Goal: Transaction & Acquisition: Purchase product/service

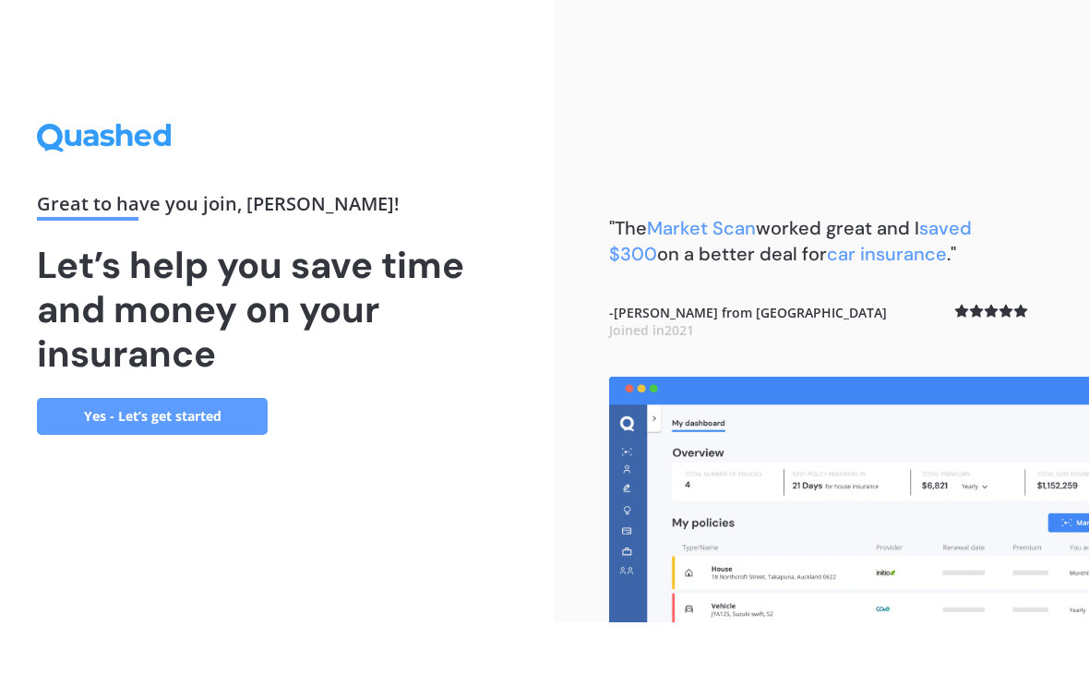
scroll to position [30, 0]
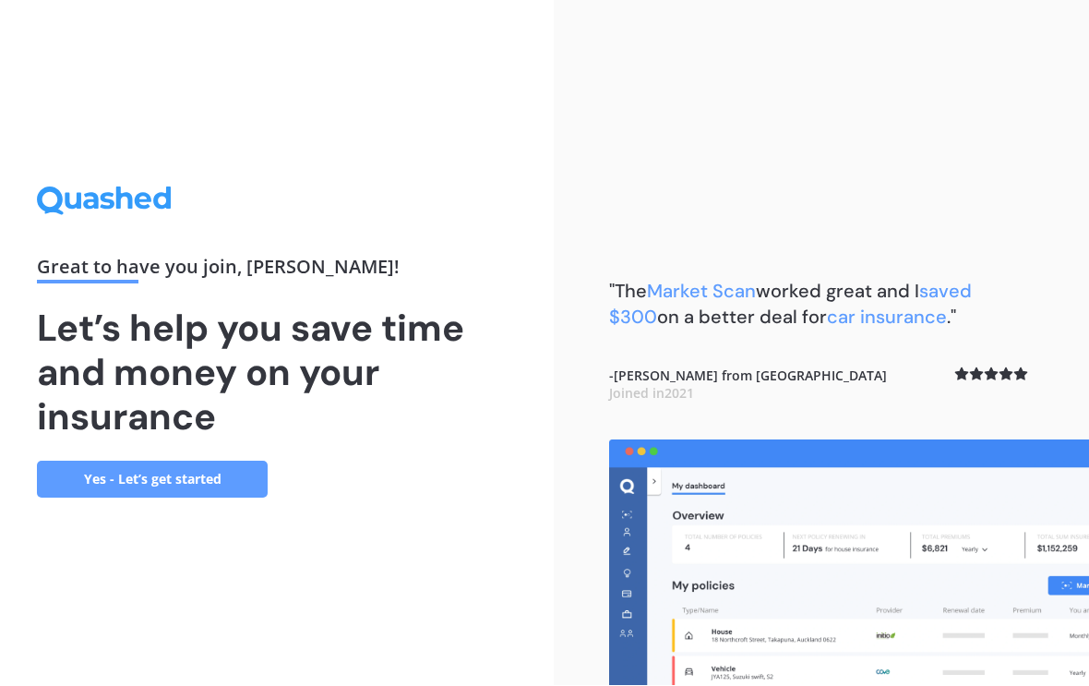
click at [202, 461] on link "Yes - Let’s get started" at bounding box center [152, 479] width 231 height 37
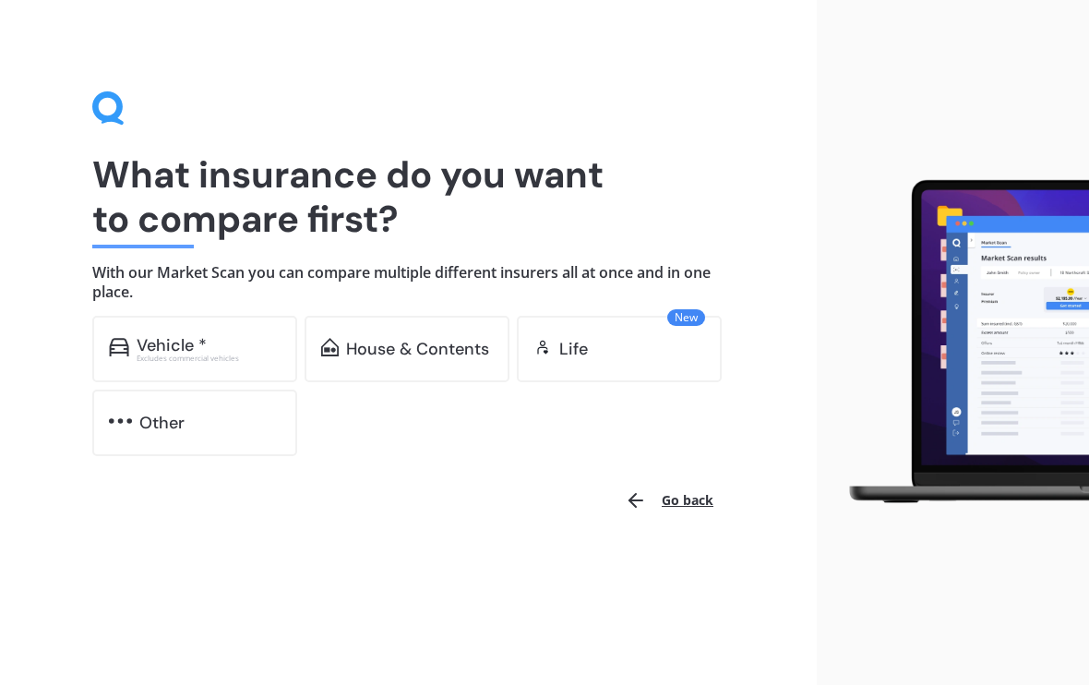
click at [252, 345] on div "Vehicle *" at bounding box center [209, 346] width 144 height 18
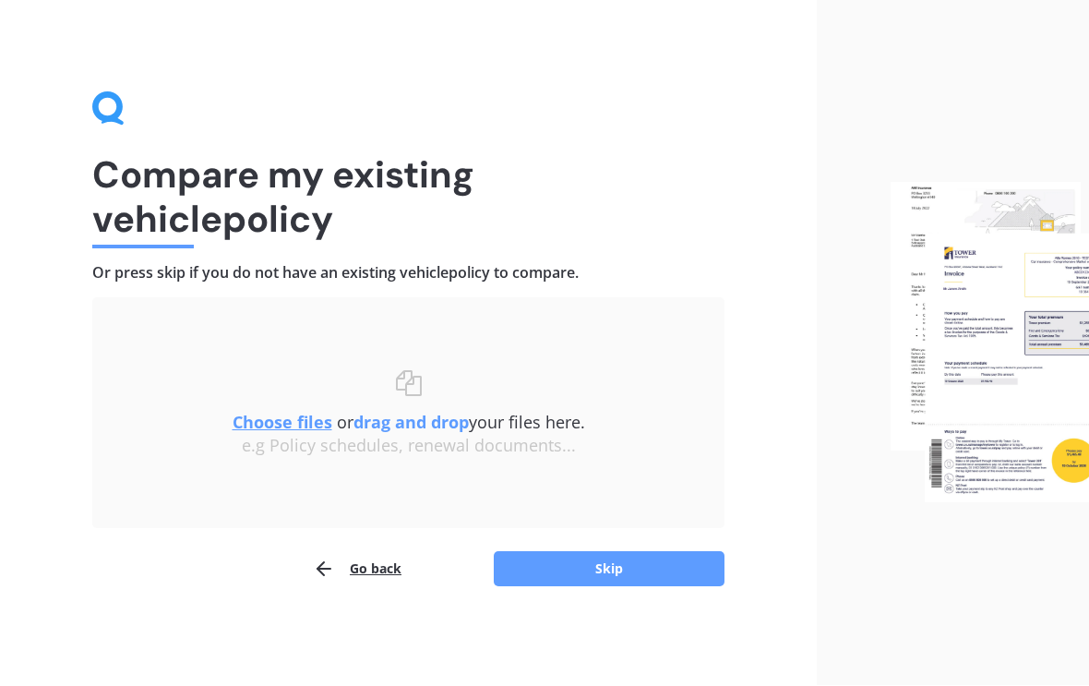
click at [289, 420] on u "Choose files" at bounding box center [283, 423] width 100 height 22
click at [287, 421] on u "Choose files" at bounding box center [283, 423] width 100 height 22
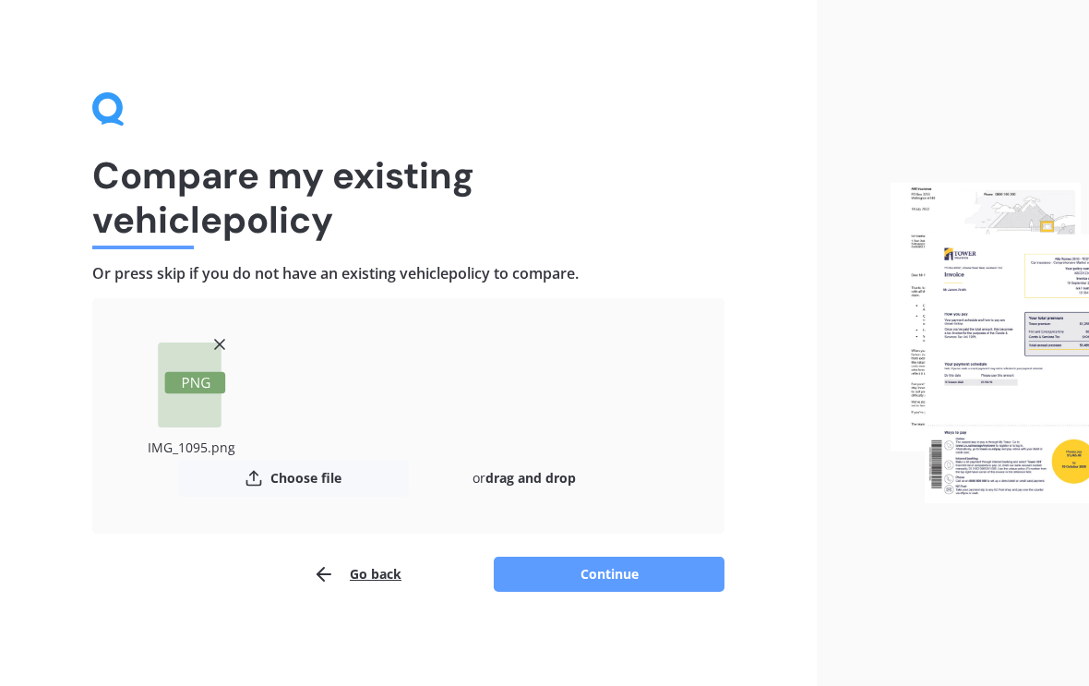
click at [610, 574] on button "Continue" at bounding box center [609, 573] width 231 height 35
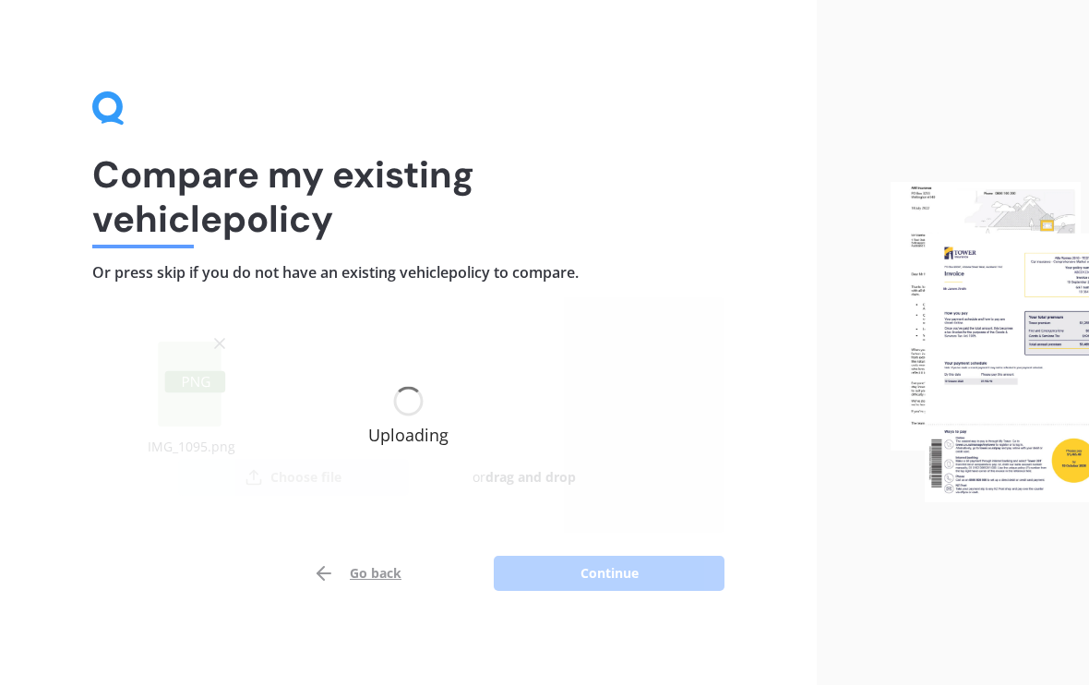
scroll to position [1, 0]
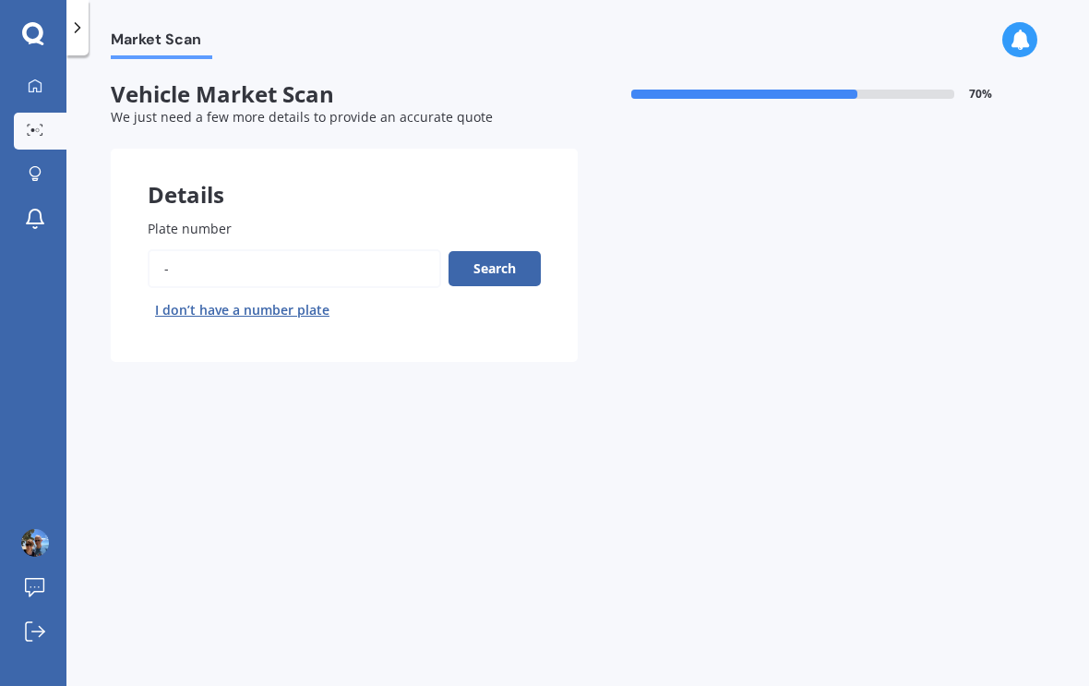
click at [195, 257] on input "Plate number" at bounding box center [294, 268] width 293 height 39
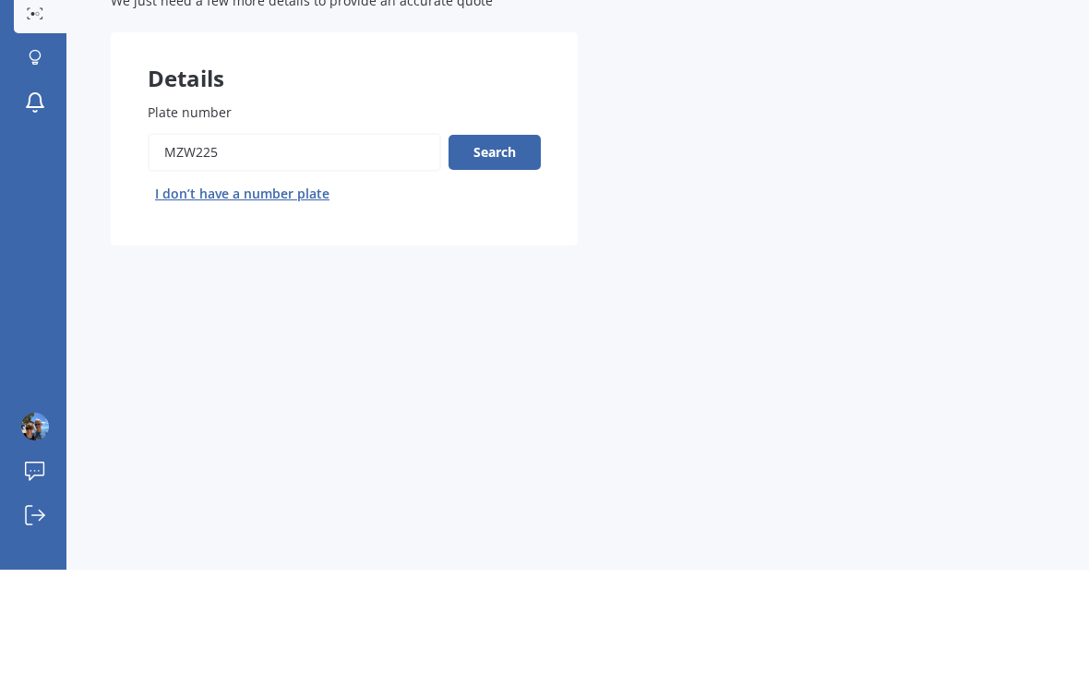
type input "MZW225"
click at [511, 251] on button "Search" at bounding box center [494, 268] width 92 height 35
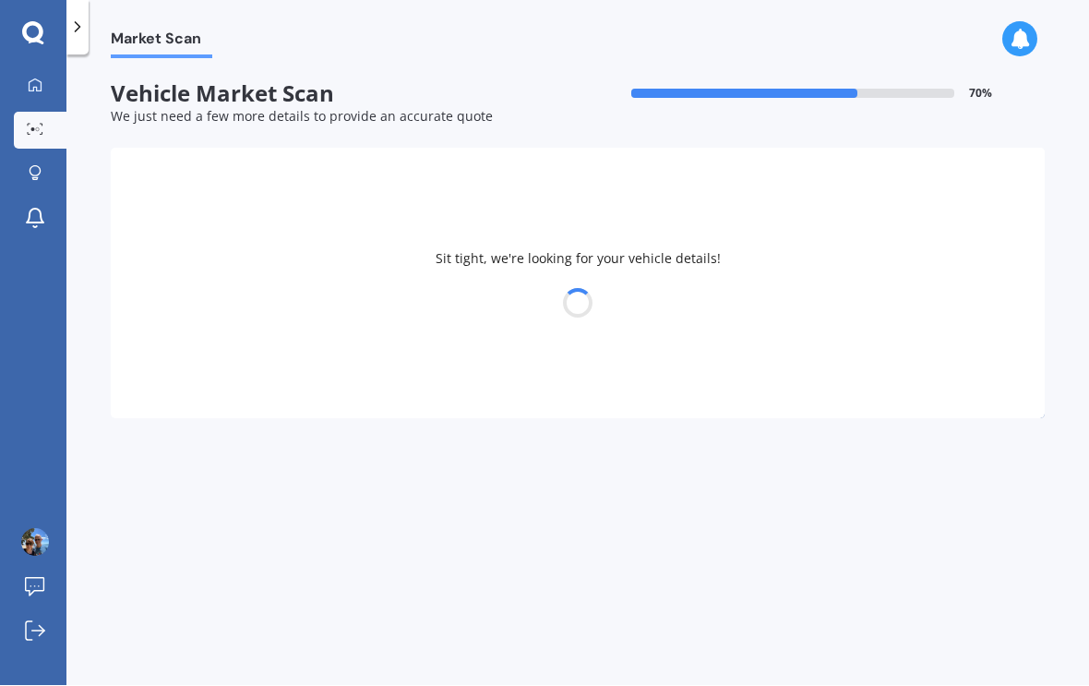
select select "HONDA"
select select "FIT"
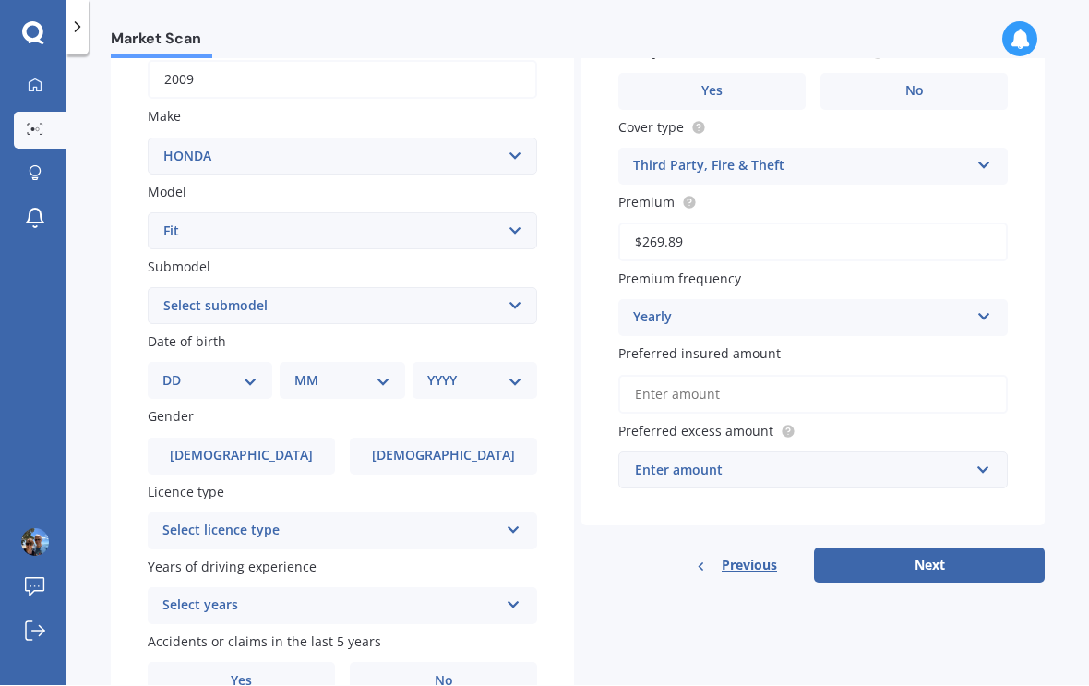
scroll to position [303, 0]
click at [256, 370] on select "DD 01 02 03 04 05 06 07 08 09 10 11 12 13 14 15 16 17 18 19 20 21 22 23 24 25 2…" at bounding box center [209, 380] width 95 height 20
select select "24"
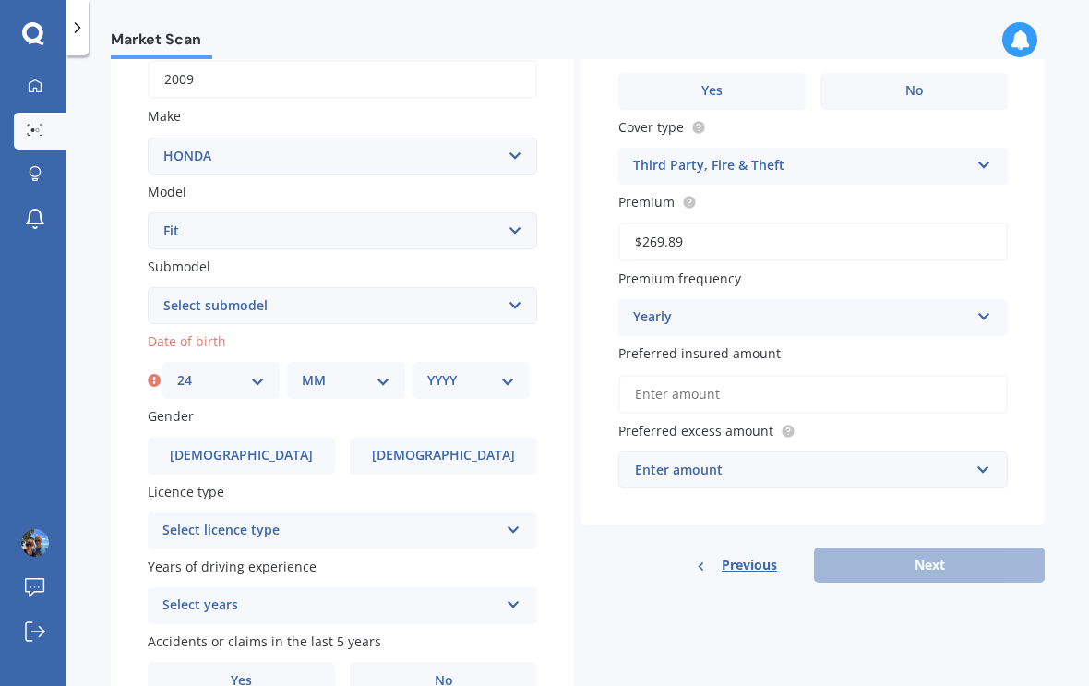
click at [401, 362] on div "MM 01 02 03 04 05 06 07 08 09 10 11 12" at bounding box center [345, 380] width 117 height 37
click at [368, 370] on select "MM 01 02 03 04 05 06 07 08 09 10 11 12" at bounding box center [346, 380] width 88 height 20
select select "01"
click at [514, 370] on select "YYYY 2025 2024 2023 2022 2021 2020 2019 2018 2017 2016 2015 2014 2013 2012 2011…" at bounding box center [471, 380] width 88 height 20
select select "1964"
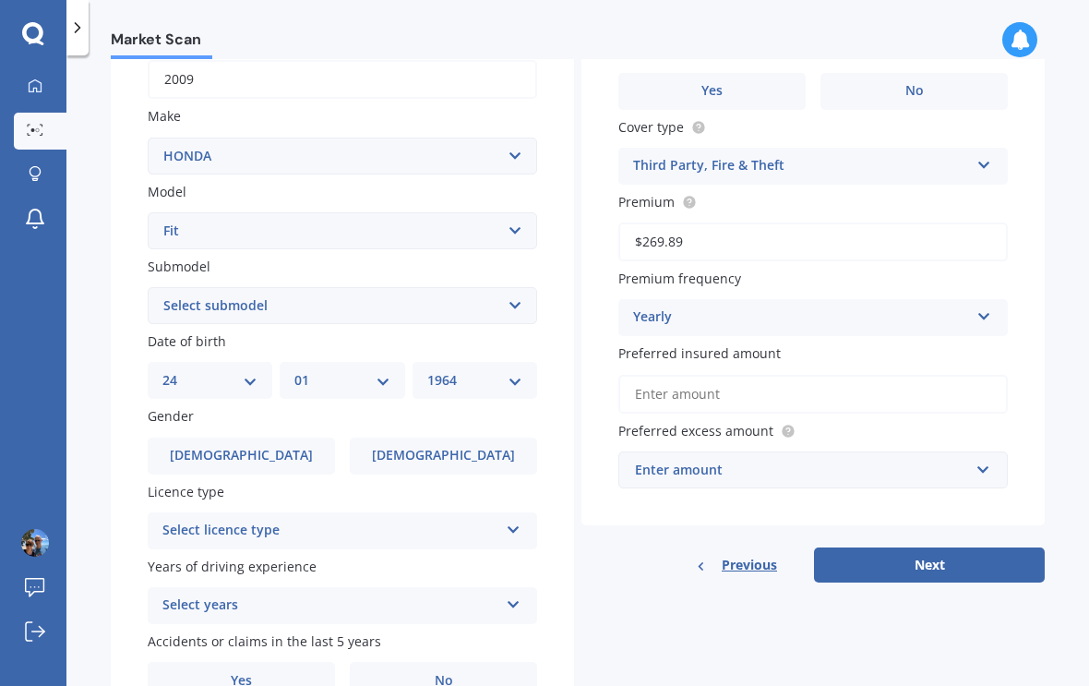
click at [466, 448] on span "Female" at bounding box center [443, 456] width 143 height 16
click at [0, 0] on input "Female" at bounding box center [0, 0] width 0 height 0
click at [516, 520] on icon at bounding box center [514, 526] width 16 height 13
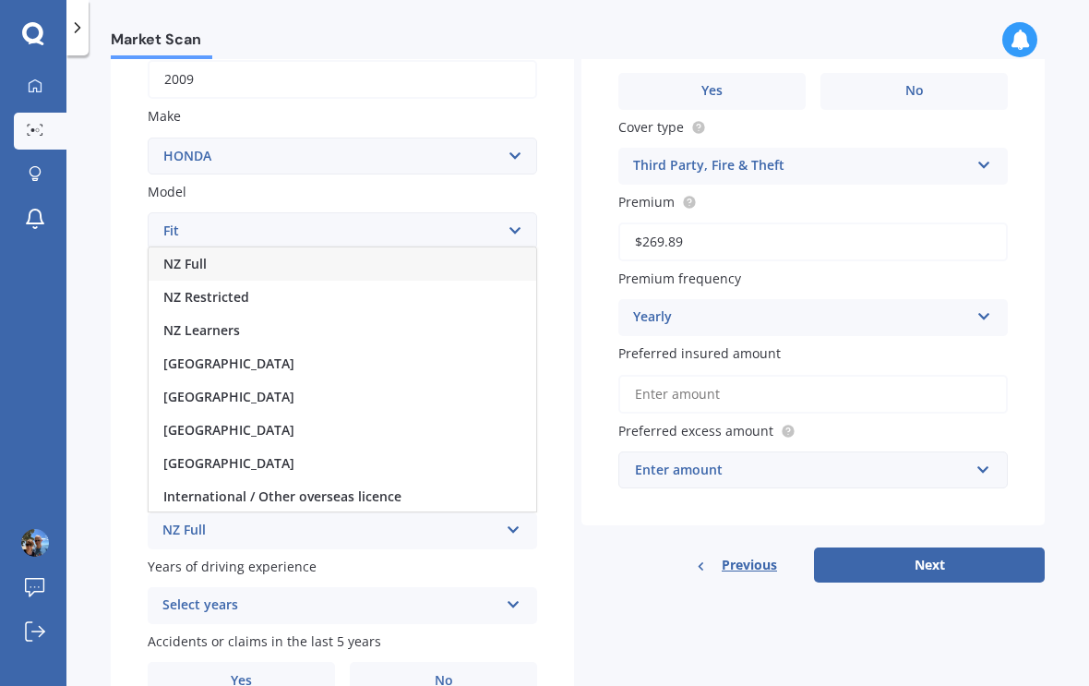
click at [209, 247] on div "NZ Full" at bounding box center [343, 263] width 388 height 33
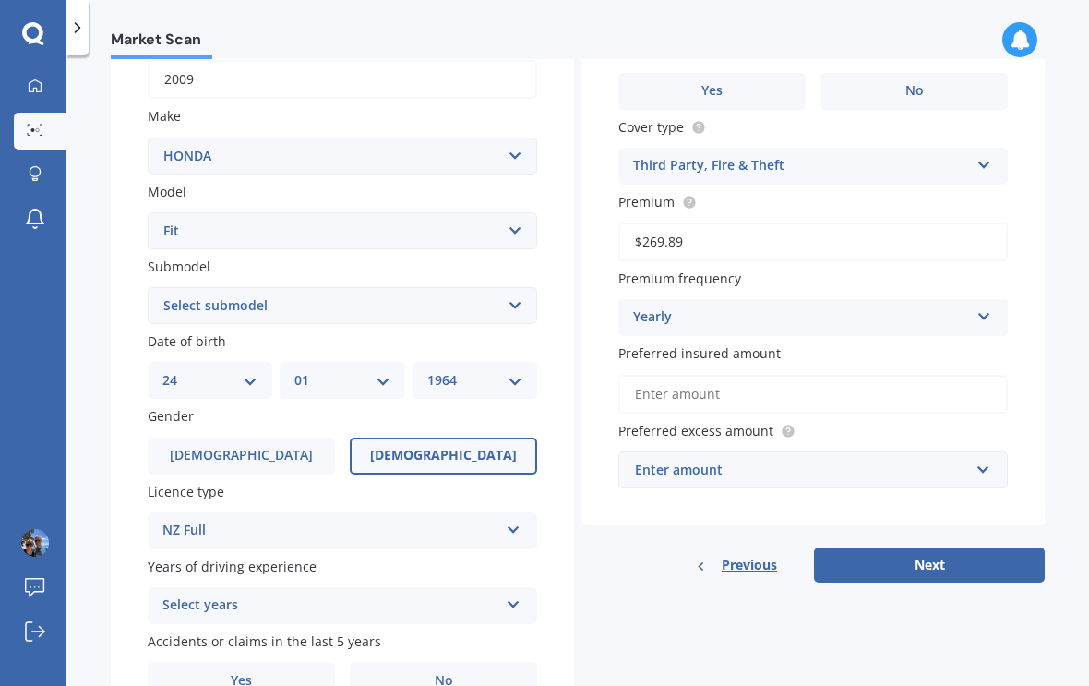
click at [520, 594] on icon at bounding box center [514, 600] width 16 height 13
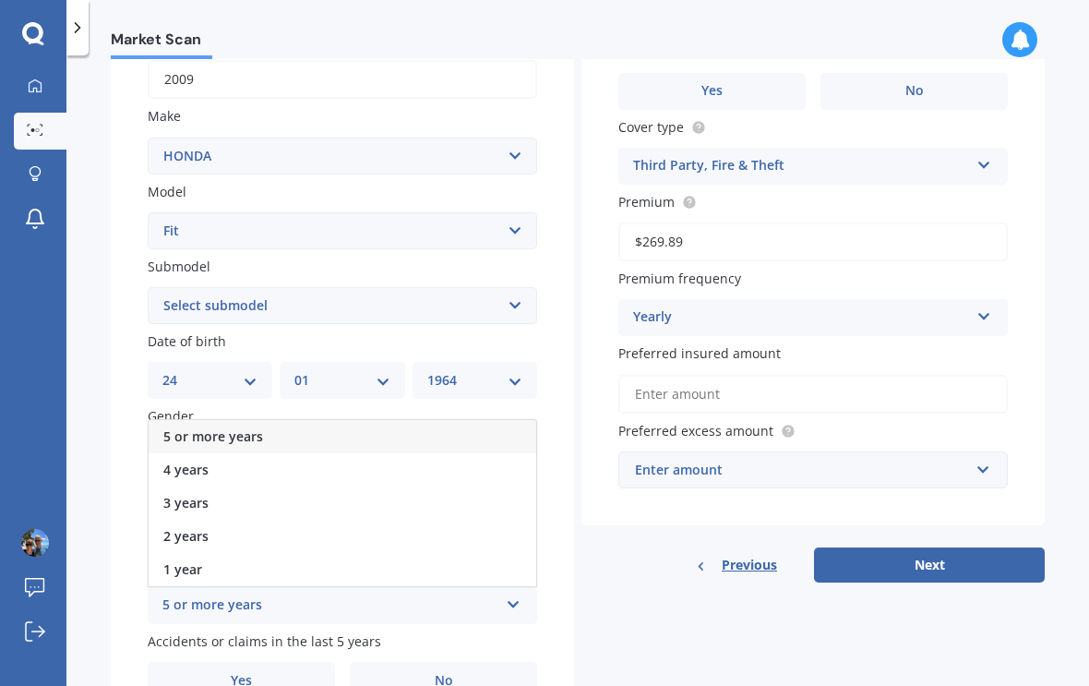
click at [223, 427] on span "5 or more years" at bounding box center [213, 436] width 100 height 18
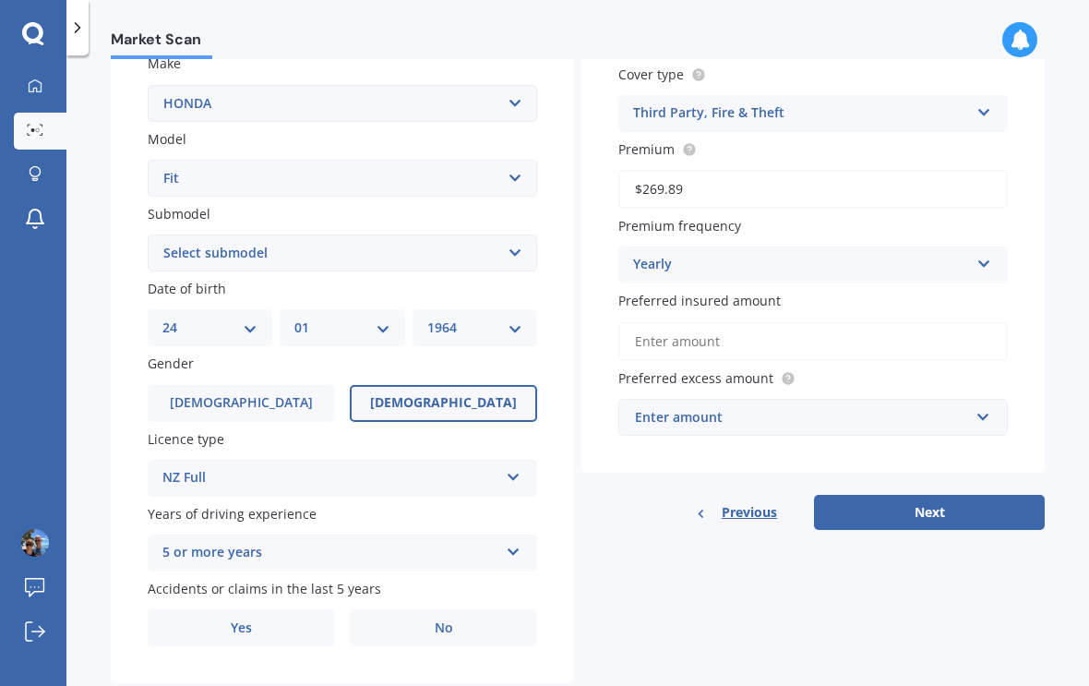
scroll to position [354, 0]
click at [447, 621] on span "No" at bounding box center [444, 629] width 18 height 16
click at [0, 0] on input "No" at bounding box center [0, 0] width 0 height 0
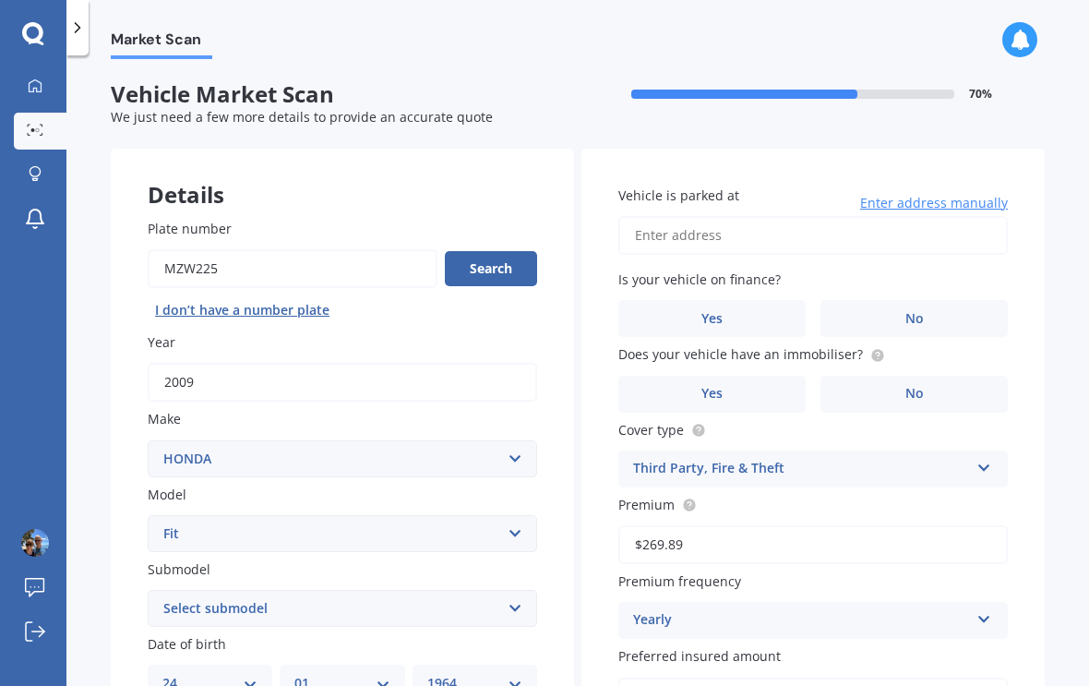
scroll to position [0, 0]
click at [682, 216] on input "Vehicle is parked at" at bounding box center [812, 235] width 389 height 39
type input "208/24 Wellington Street, Howick, Auckland 2014"
click at [919, 311] on span "No" at bounding box center [914, 319] width 18 height 16
click at [0, 0] on input "No" at bounding box center [0, 0] width 0 height 0
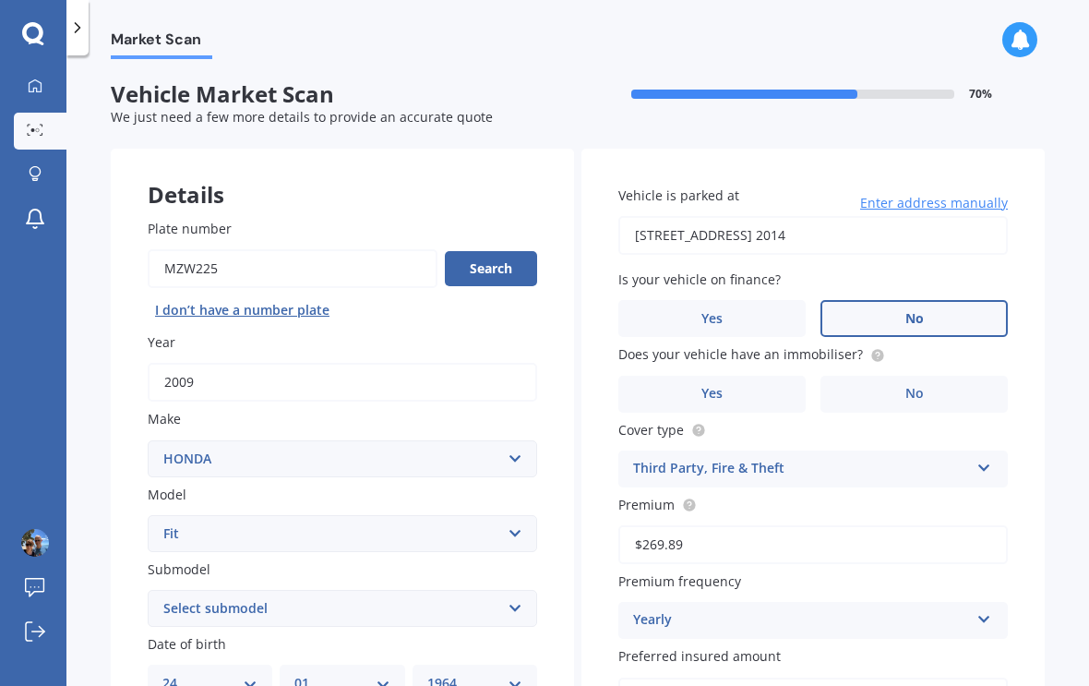
click at [957, 376] on label "No" at bounding box center [913, 394] width 187 height 37
click at [0, 0] on input "No" at bounding box center [0, 0] width 0 height 0
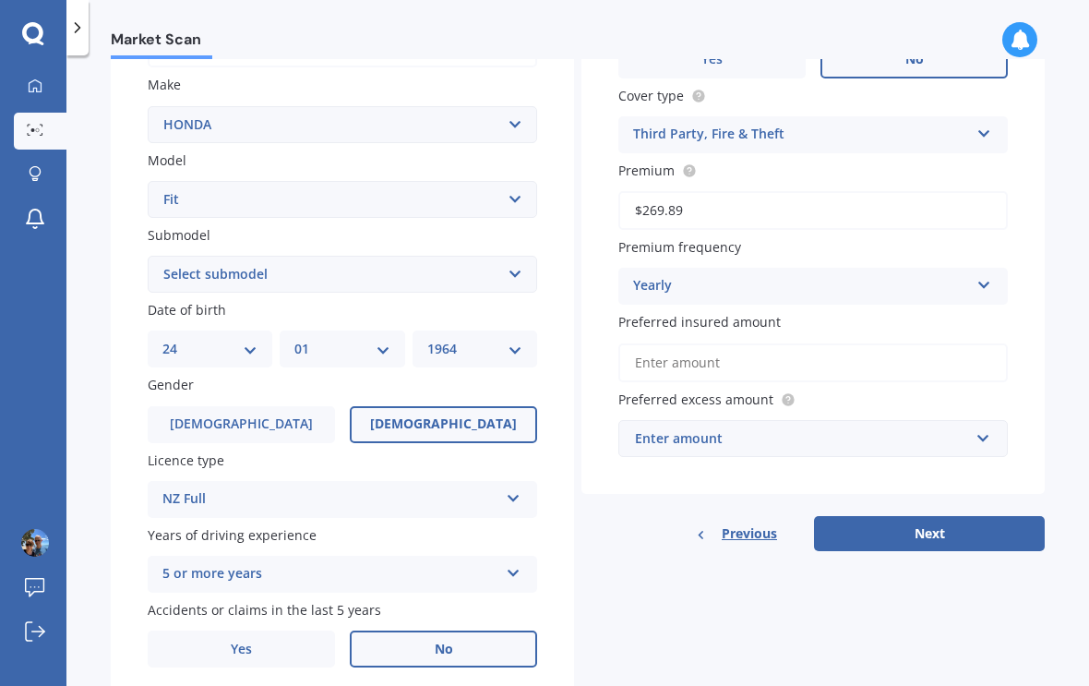
scroll to position [335, 0]
click at [983, 420] on input "text" at bounding box center [806, 437] width 373 height 35
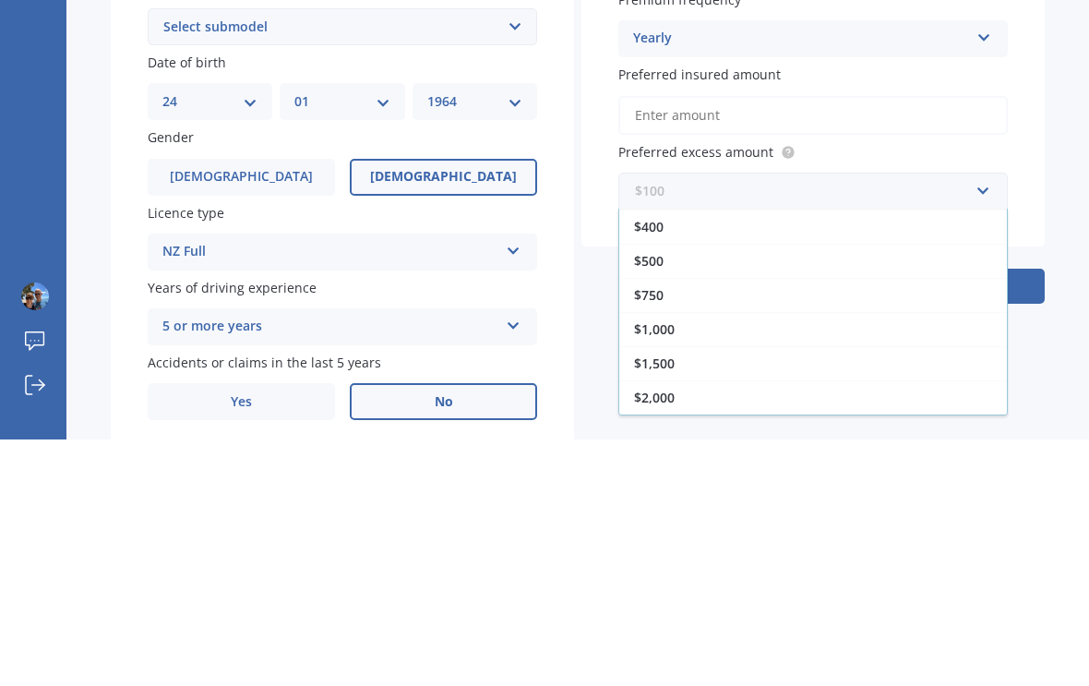
scroll to position [33, 0]
click at [664, 567] on span "$1,000" at bounding box center [654, 576] width 41 height 18
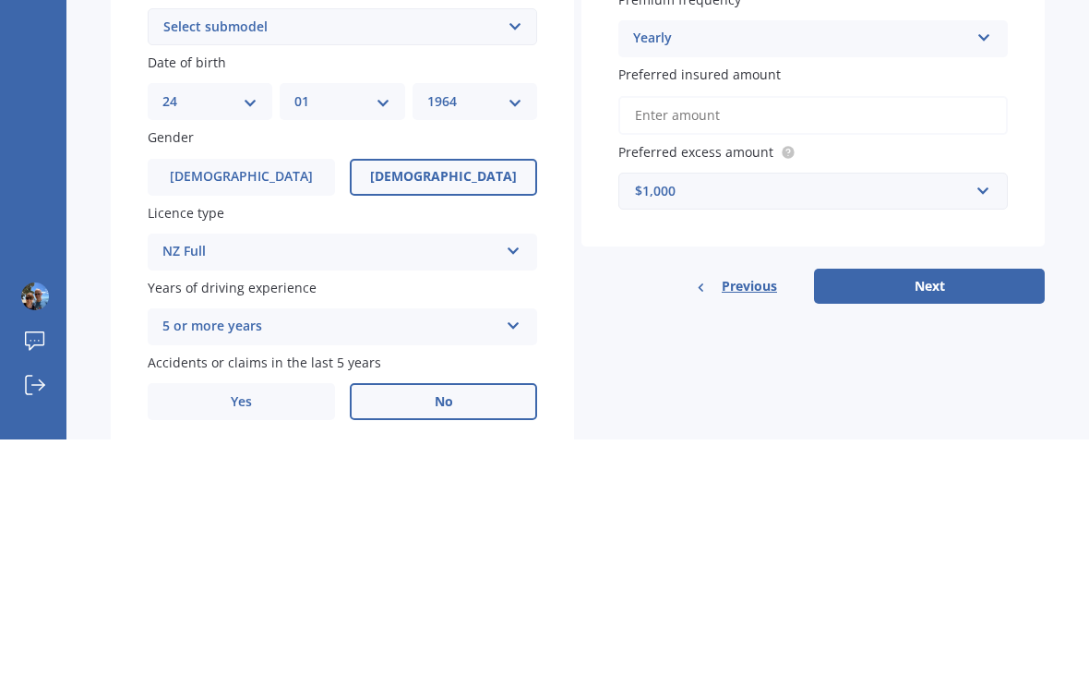
click at [688, 342] on input "Preferred insured amount" at bounding box center [812, 361] width 389 height 39
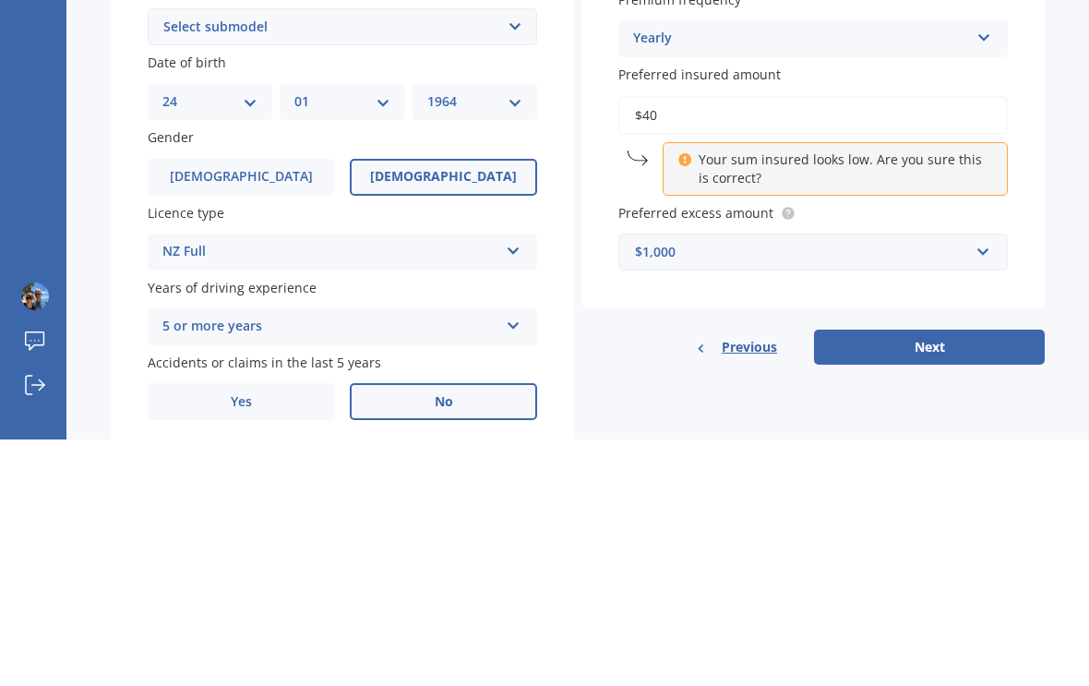
type input "$4"
type input "$5,000"
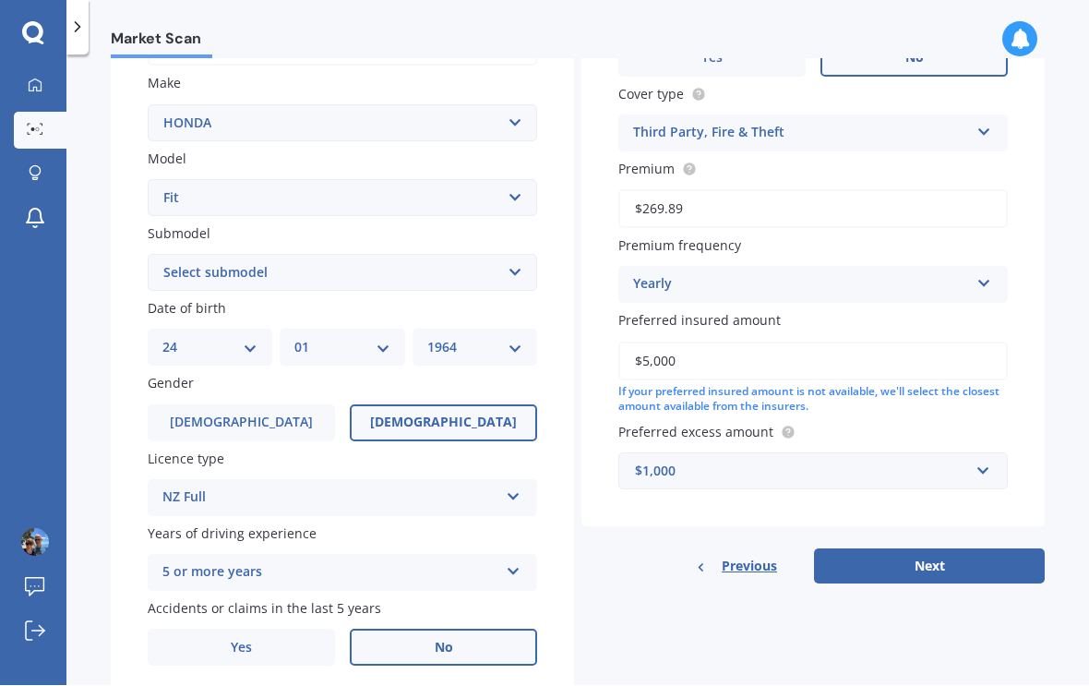
click at [946, 549] on button "Next" at bounding box center [929, 566] width 231 height 35
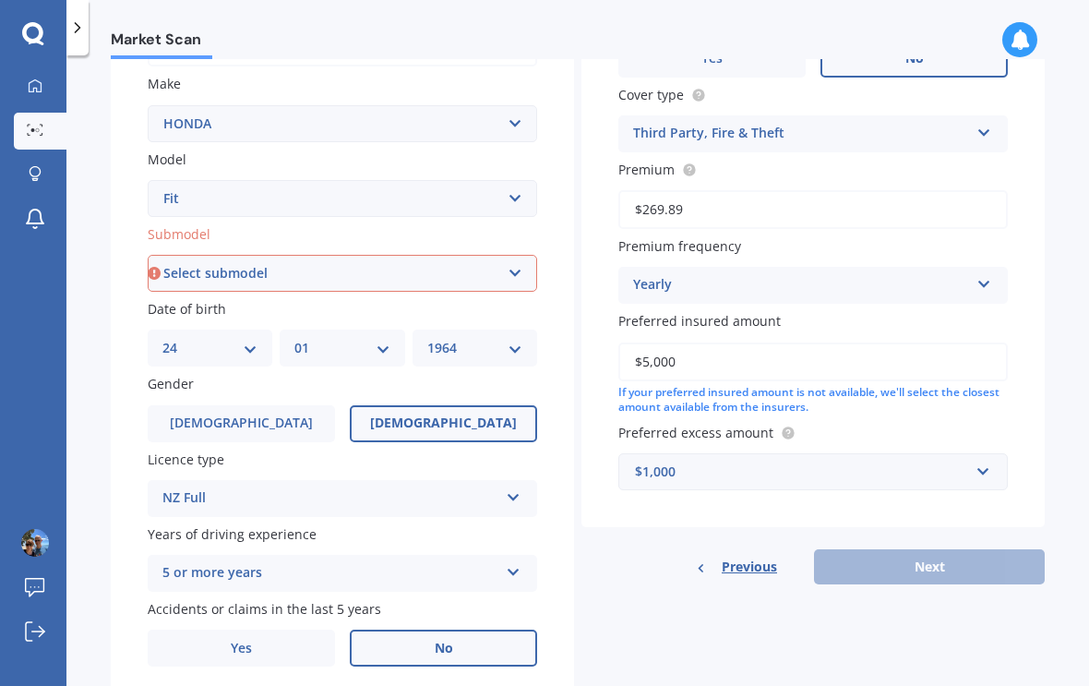
click at [496, 255] on select "Select submodel Diesel EV Hybrid Petrol" at bounding box center [342, 273] width 389 height 37
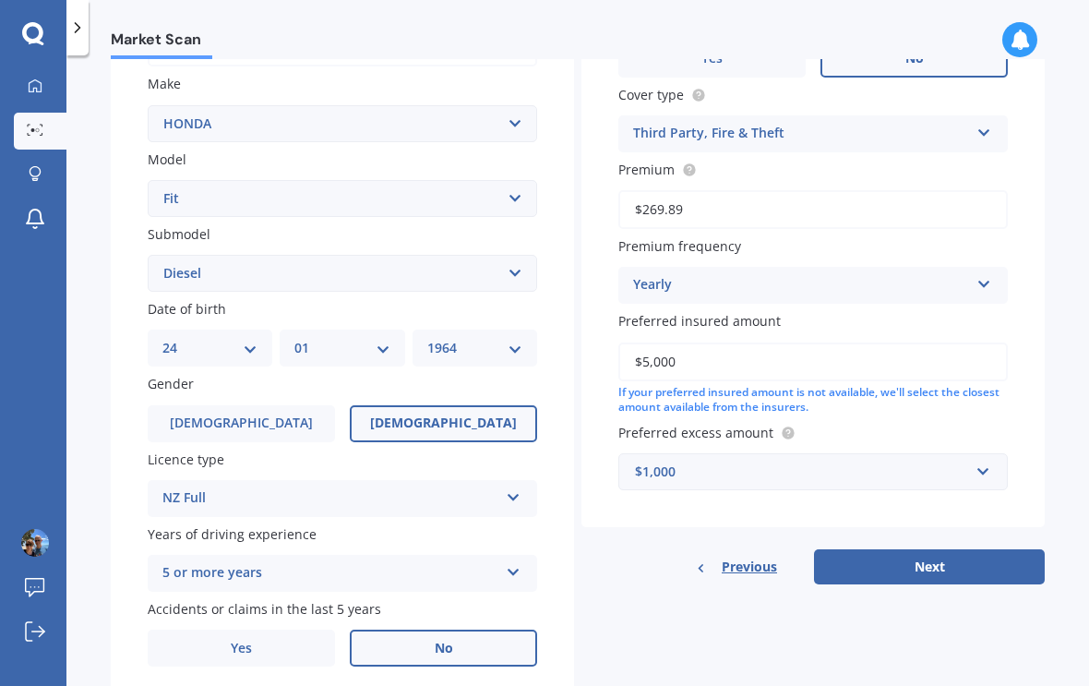
click at [494, 255] on select "Select submodel Diesel EV Hybrid Petrol" at bounding box center [342, 273] width 389 height 37
select select "PETROL"
click at [971, 549] on button "Next" at bounding box center [929, 566] width 231 height 35
select select "24"
select select "01"
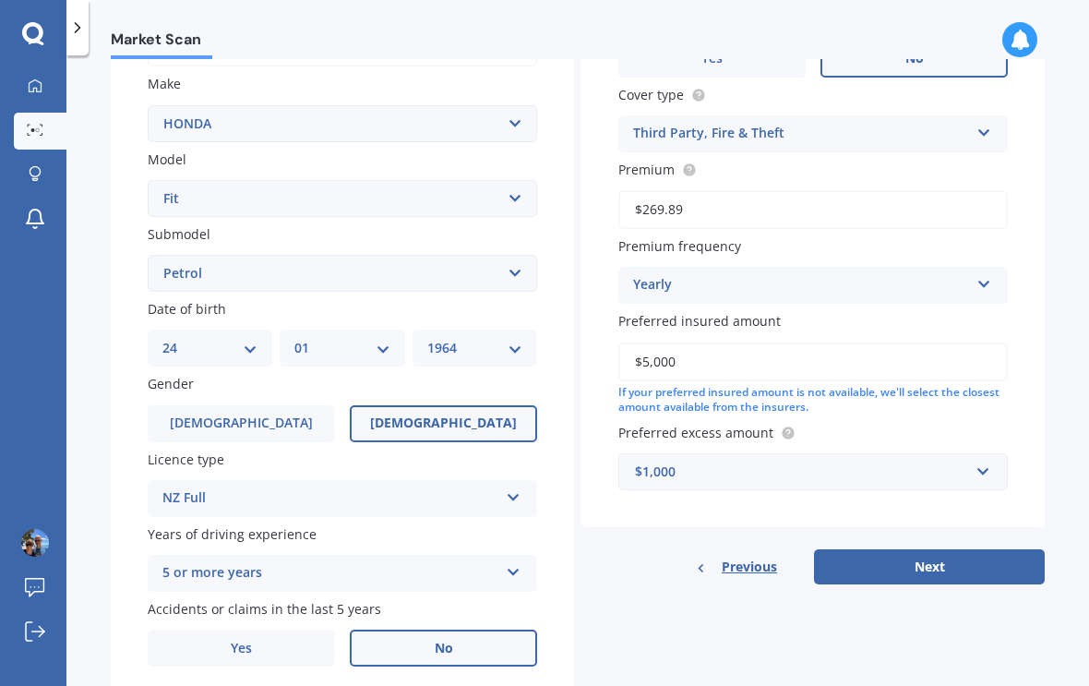
select select "1964"
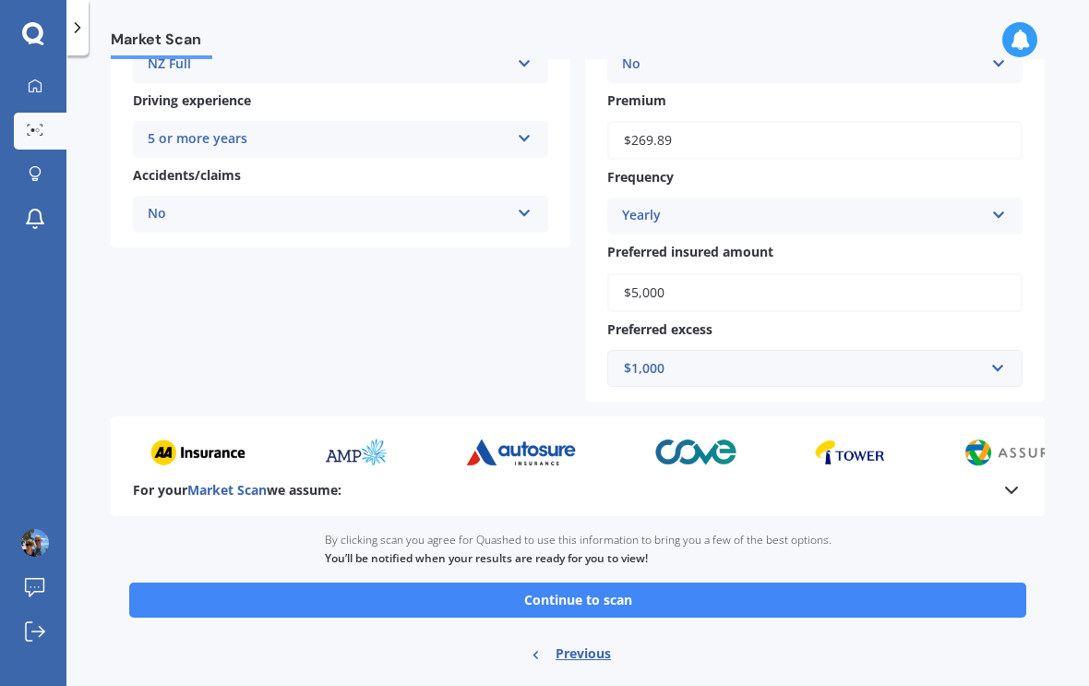
scroll to position [373, 0]
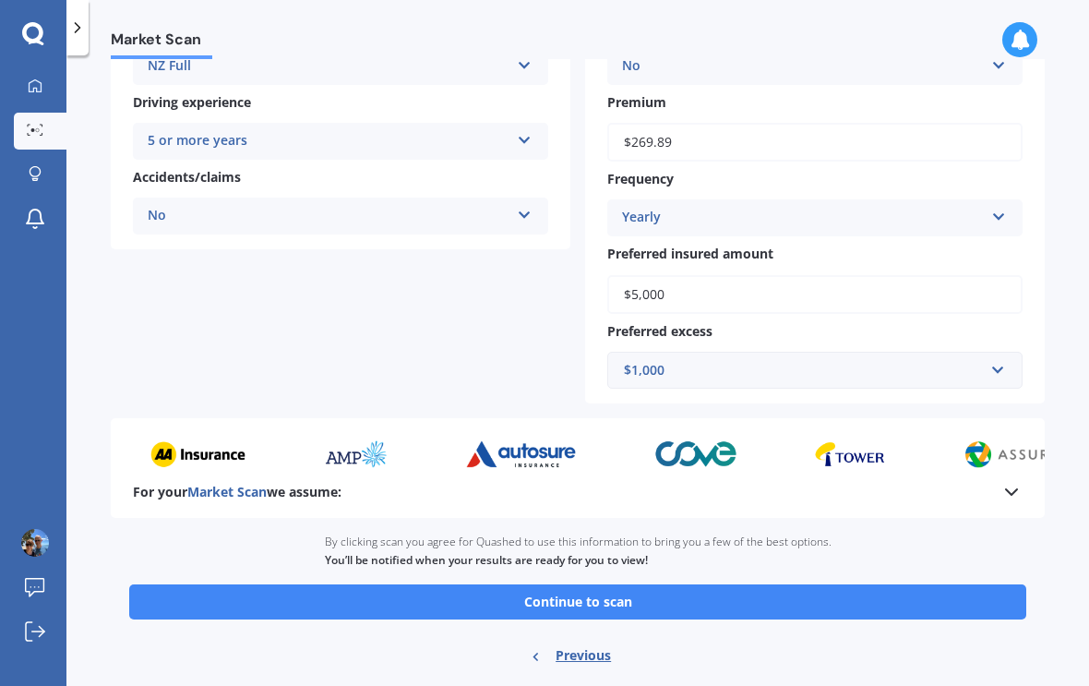
click at [612, 584] on button "Continue to scan" at bounding box center [577, 601] width 897 height 35
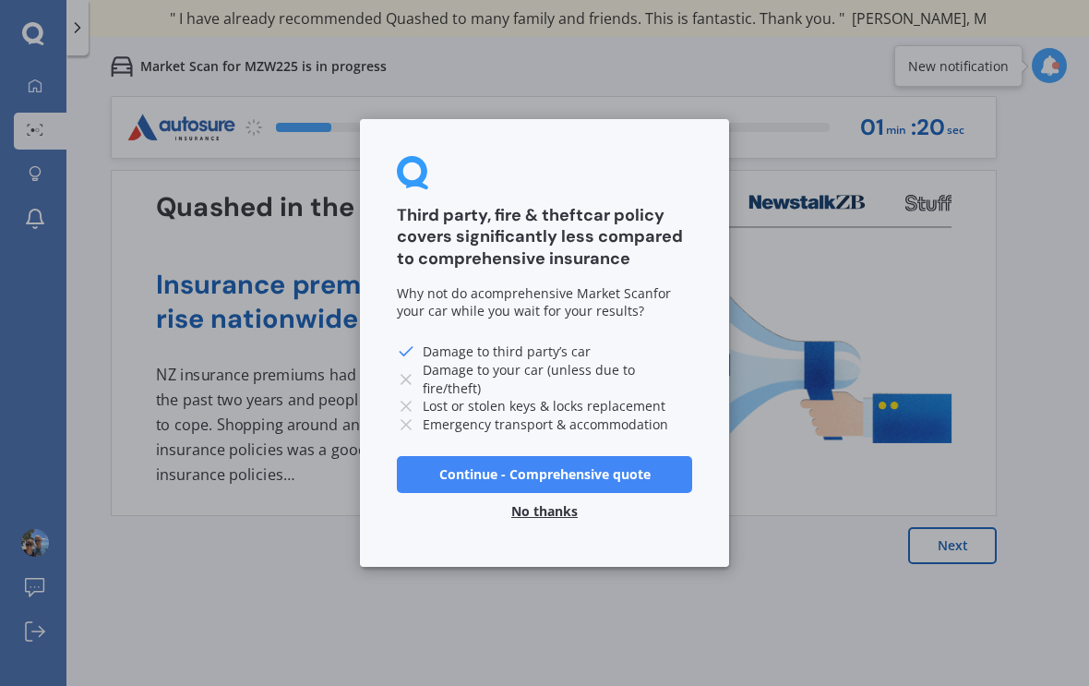
click at [559, 545] on div "Third party, fire & theft car policy covers significantly less compared to comp…" at bounding box center [544, 343] width 369 height 448
click at [557, 538] on div "Third party, fire & theft car policy covers significantly less compared to comp…" at bounding box center [544, 343] width 369 height 448
click at [963, 545] on div "Third party, fire & theft car policy covers significantly less compared to comp…" at bounding box center [544, 343] width 1089 height 686
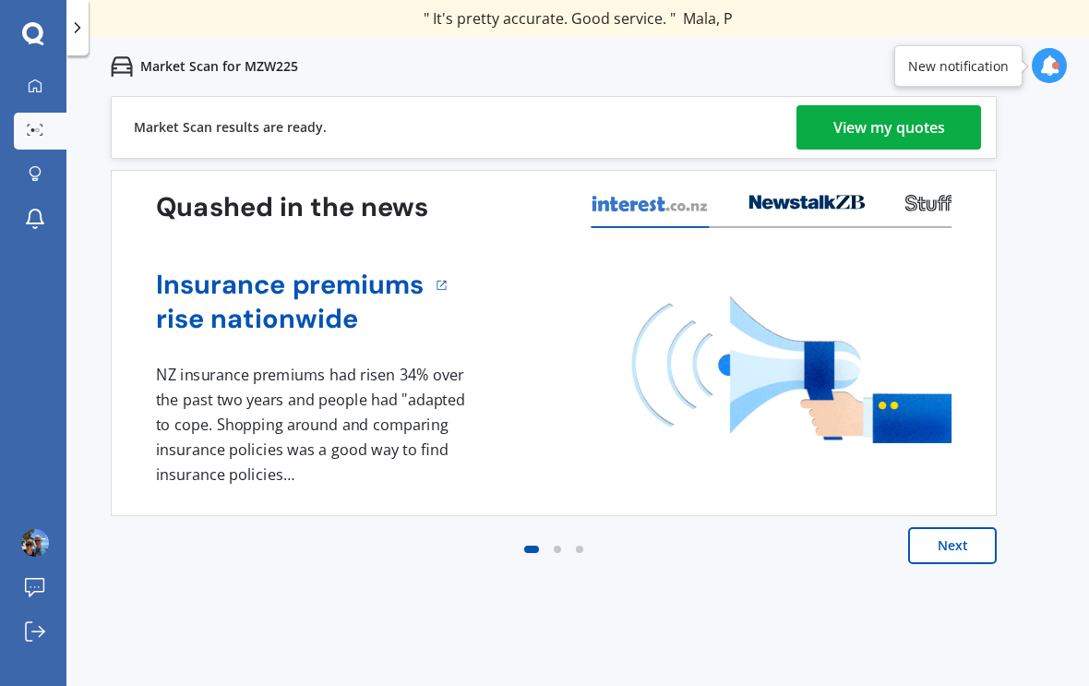
click at [872, 128] on div "View my quotes" at bounding box center [889, 127] width 112 height 44
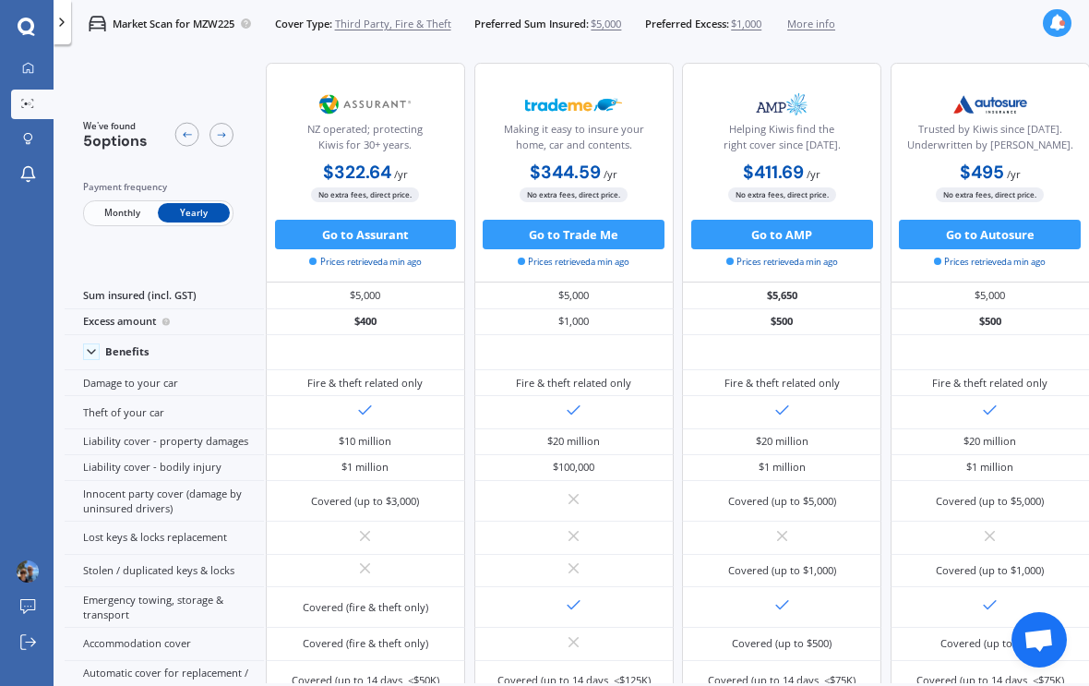
scroll to position [0, 258]
